Goal: Navigation & Orientation: Find specific page/section

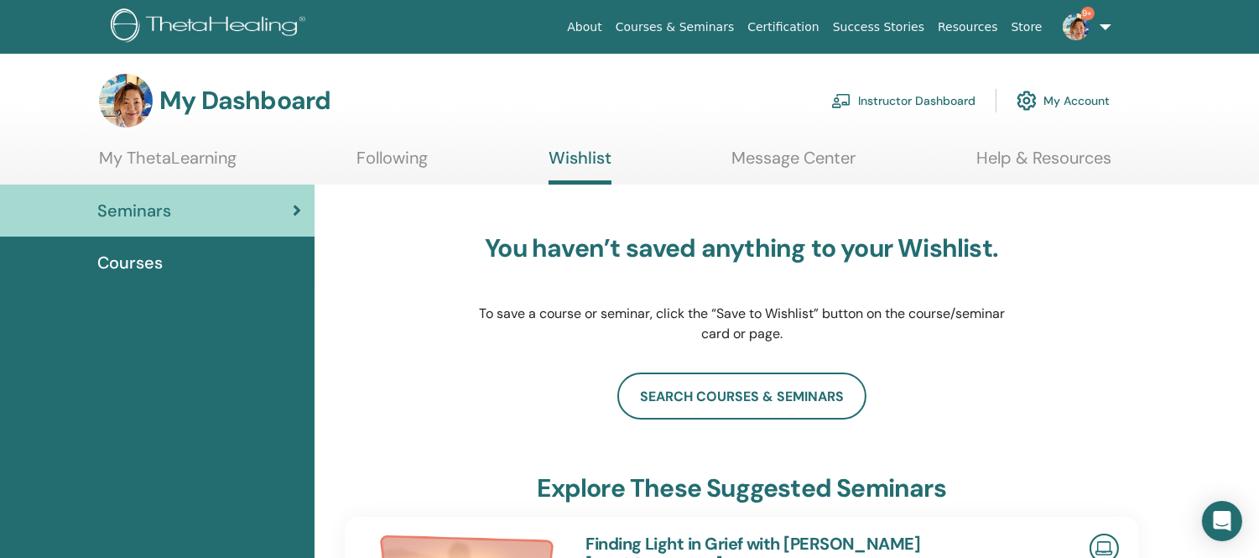
drag, startPoint x: 910, startPoint y: 99, endPoint x: 868, endPoint y: 110, distance: 43.3
click at [910, 99] on link "Instructor Dashboard" at bounding box center [903, 100] width 144 height 37
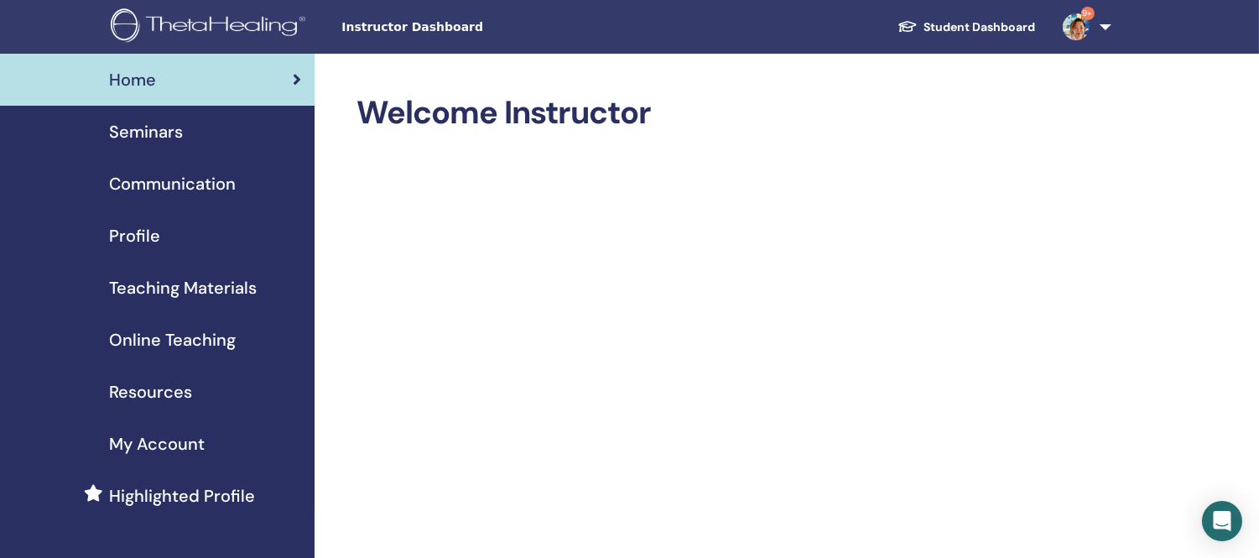
click at [159, 132] on span "Seminars" at bounding box center [146, 131] width 74 height 25
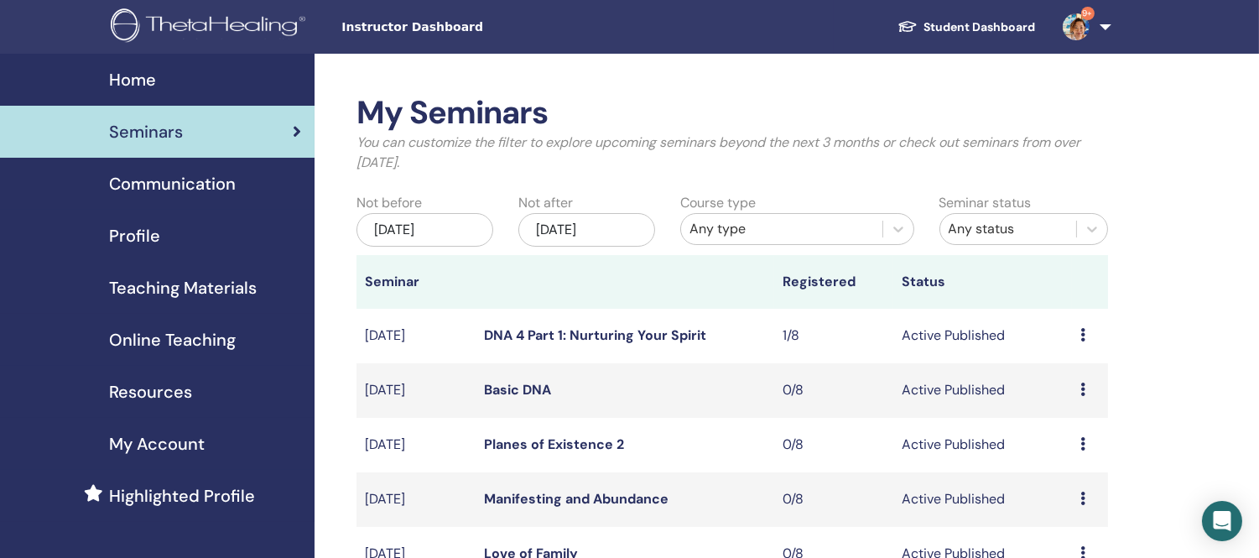
scroll to position [93, 0]
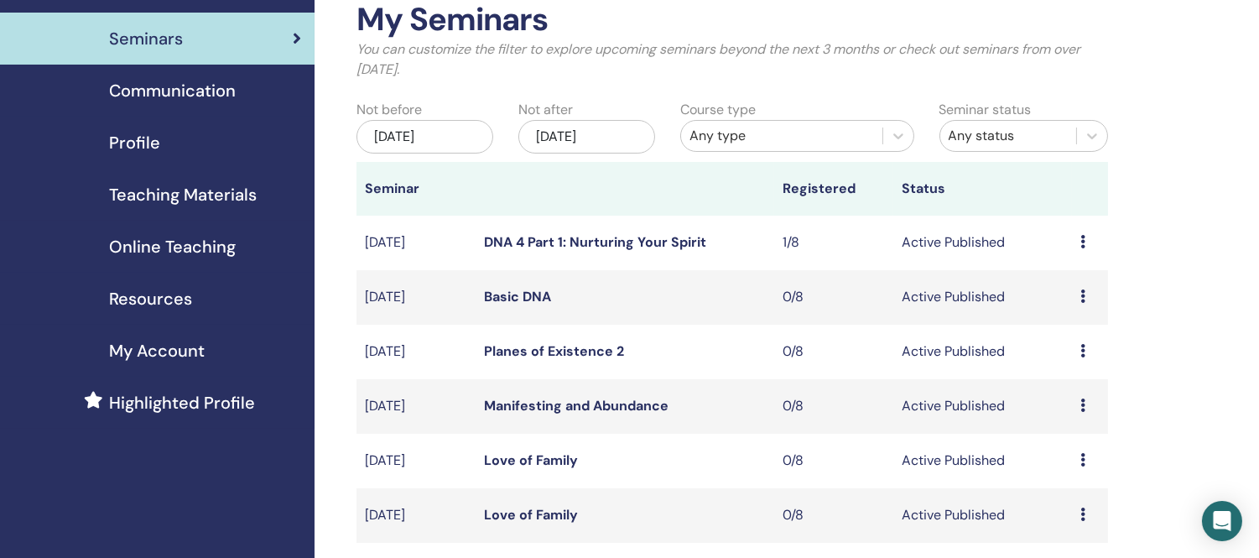
click at [522, 298] on link "Basic DNA" at bounding box center [517, 297] width 67 height 18
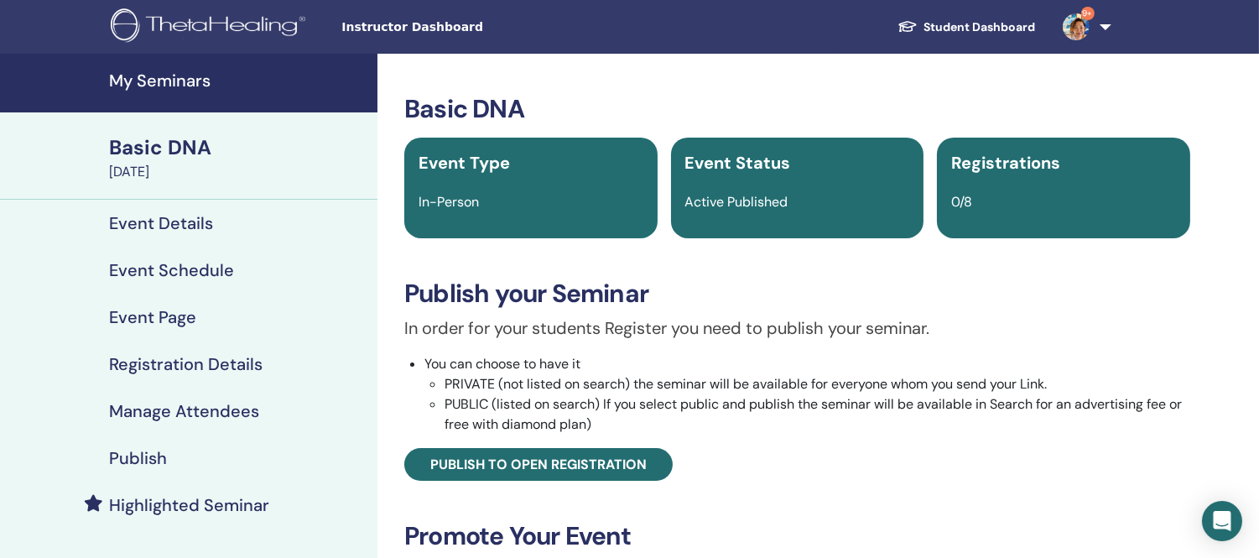
click at [165, 226] on h4 "Event Details" at bounding box center [161, 223] width 104 height 20
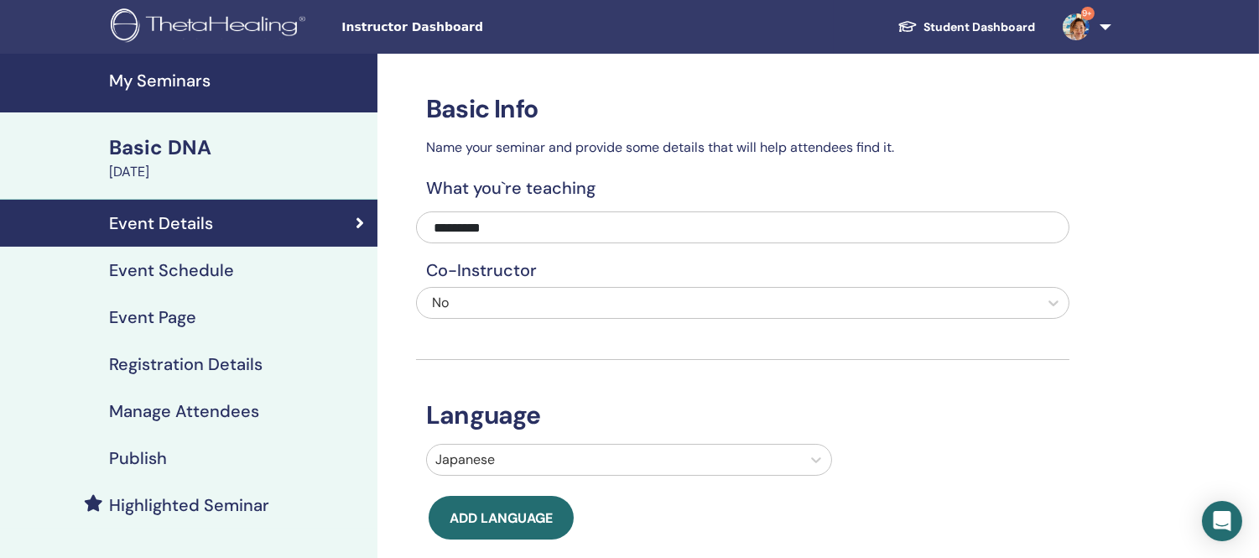
click at [127, 263] on h4 "Event Schedule" at bounding box center [171, 270] width 125 height 20
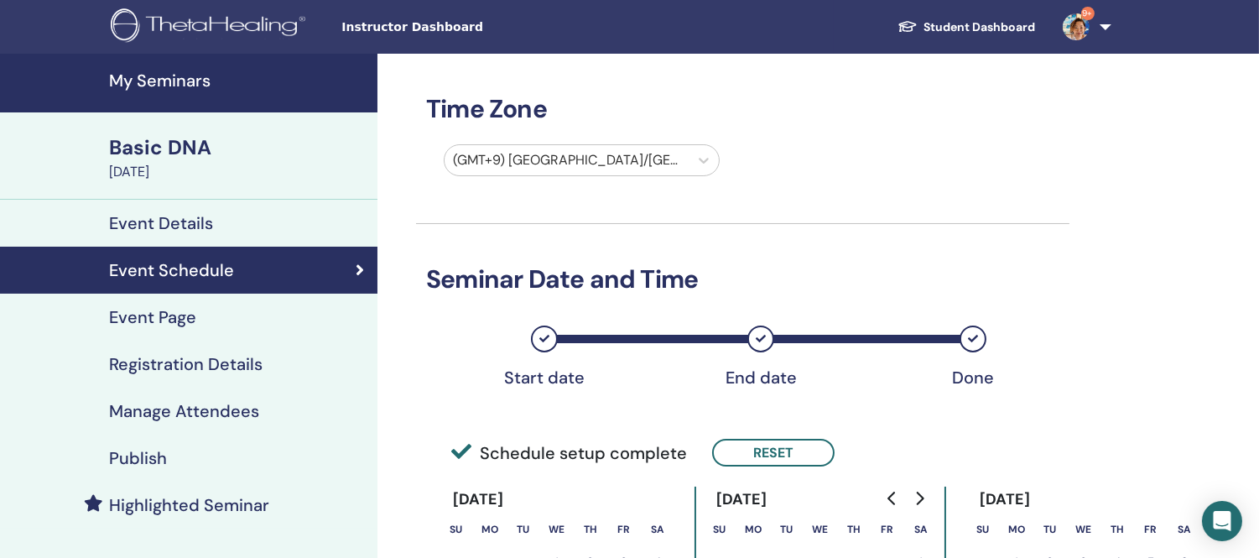
click at [134, 157] on div "Basic DNA" at bounding box center [238, 147] width 258 height 29
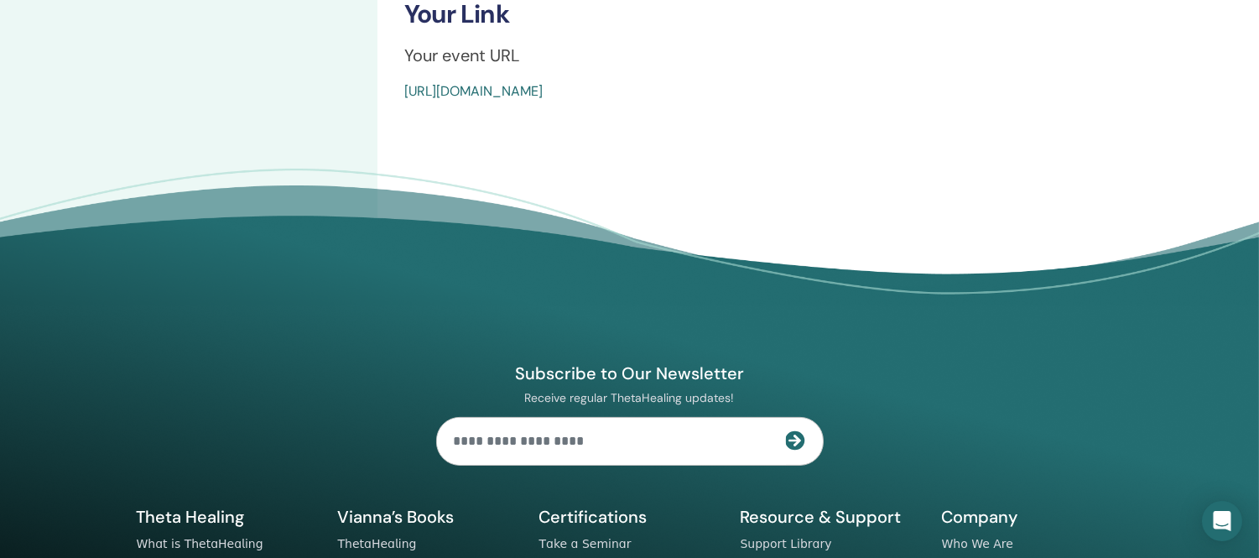
scroll to position [745, 0]
